Goal: Find specific page/section: Find specific page/section

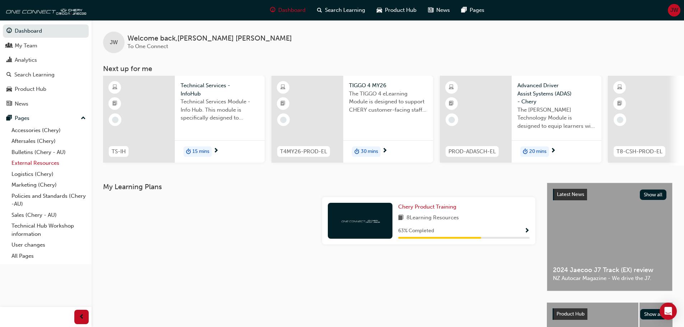
click at [42, 160] on link "External Resources" at bounding box center [49, 163] width 80 height 11
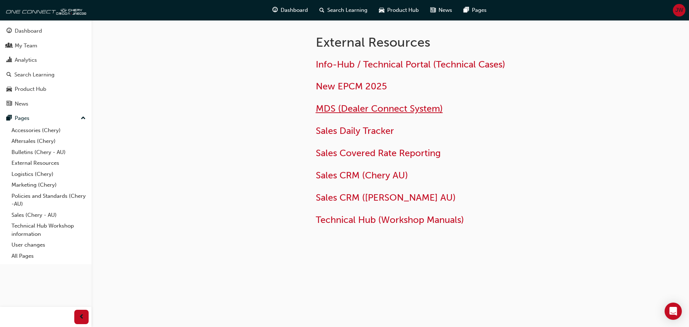
click at [370, 105] on span "MDS (Dealer Connect System)" at bounding box center [379, 108] width 127 height 11
